Goal: Information Seeking & Learning: Find specific fact

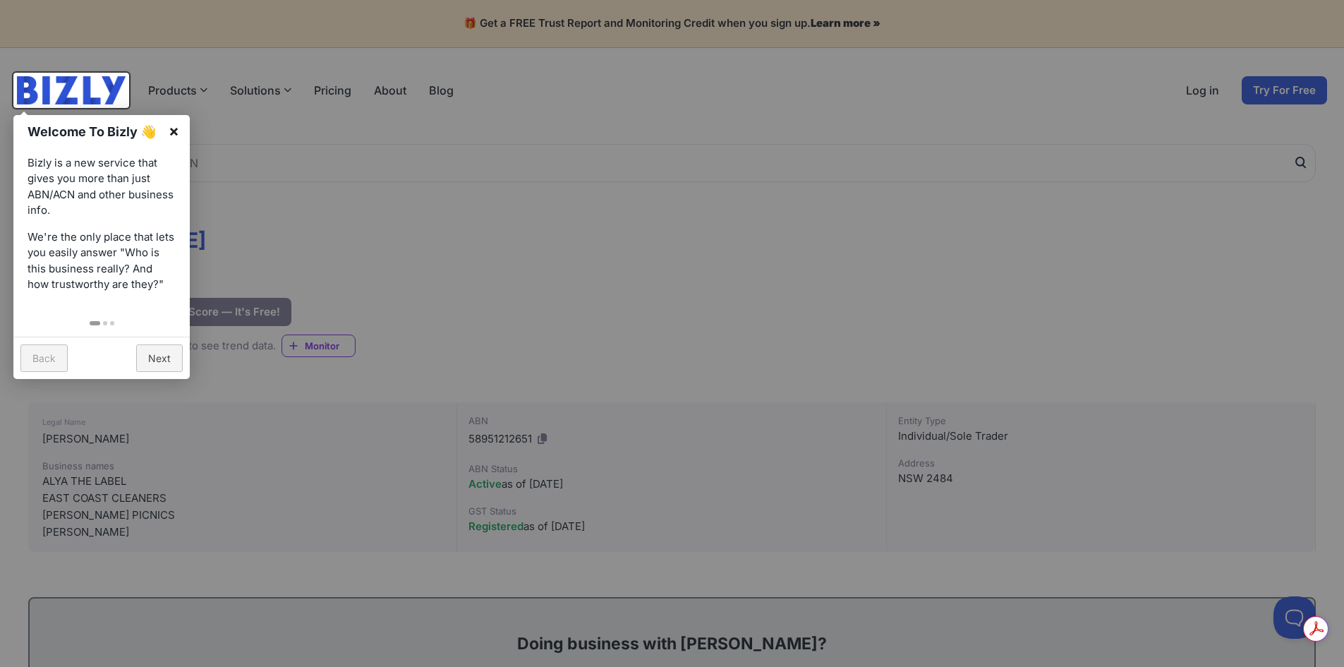
click at [171, 130] on link "×" at bounding box center [174, 131] width 32 height 32
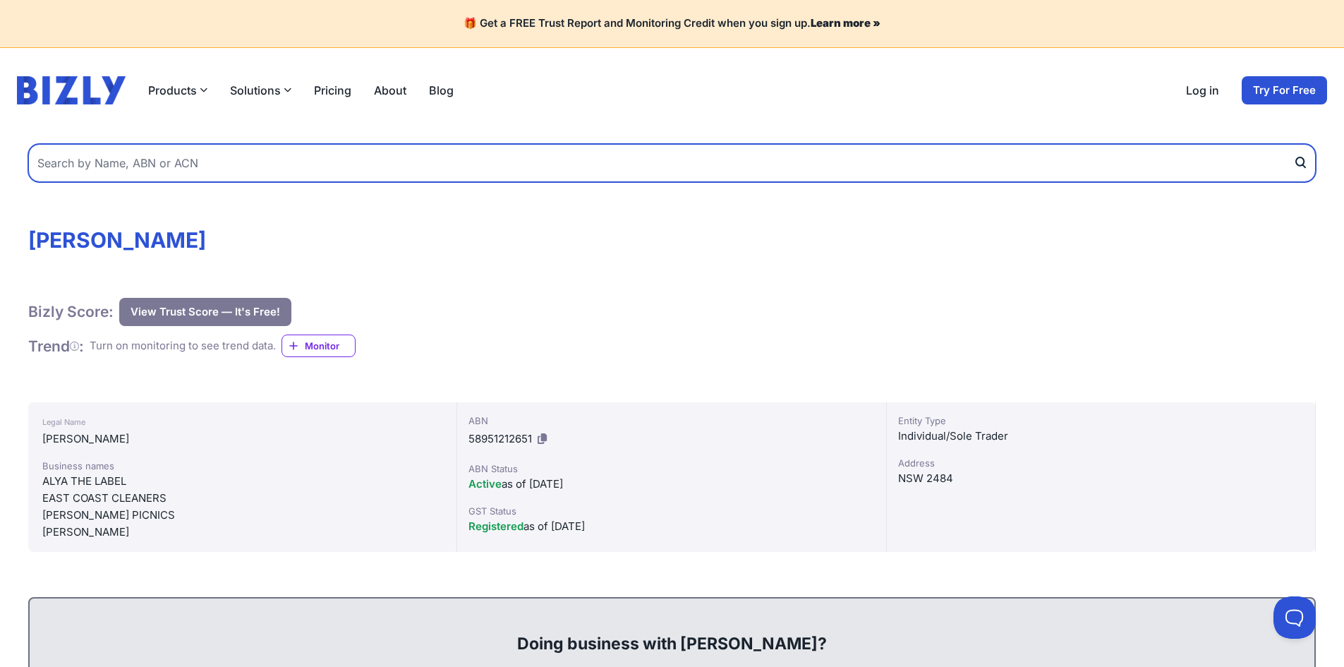
click at [171, 169] on input "text" at bounding box center [672, 163] width 1288 height 38
type input "thermolag"
click at [1293, 144] on button "submit" at bounding box center [1304, 163] width 23 height 38
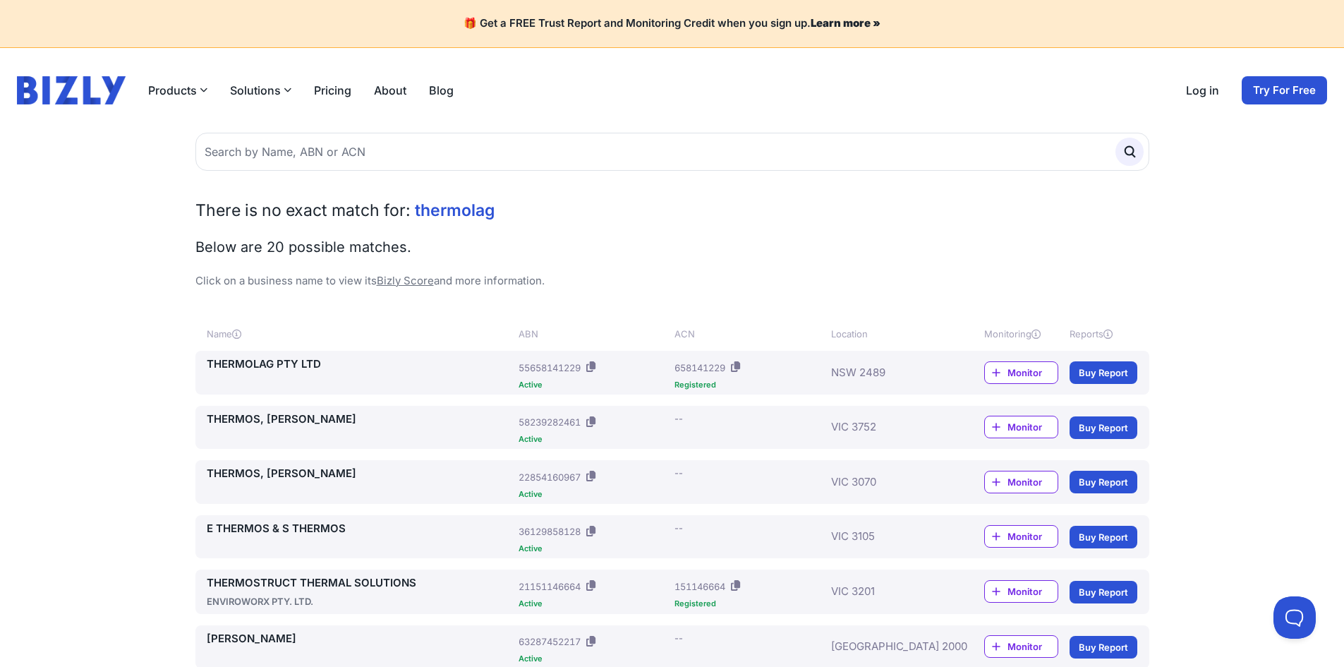
click at [260, 367] on link "THERMOLAG PTY LTD" at bounding box center [360, 364] width 307 height 16
